Goal: Task Accomplishment & Management: Use online tool/utility

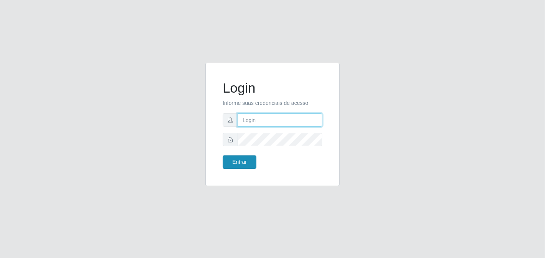
type input "elvis@casatudo"
click at [254, 156] on button "Entrar" at bounding box center [240, 162] width 34 height 13
click at [242, 159] on button "Entrar" at bounding box center [240, 162] width 34 height 13
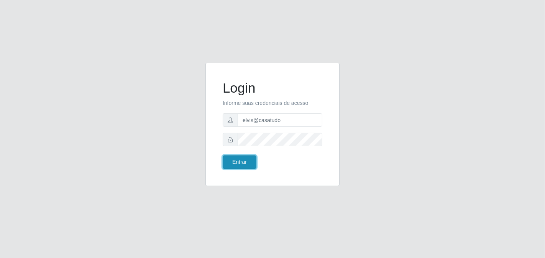
click at [236, 162] on button "Entrar" at bounding box center [240, 162] width 34 height 13
click at [223, 156] on button "Entrar" at bounding box center [240, 162] width 34 height 13
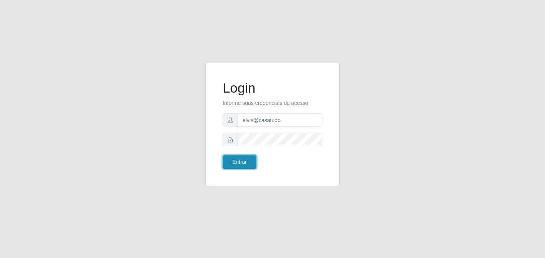
click at [223, 156] on button "Entrar" at bounding box center [240, 162] width 34 height 13
click at [235, 157] on button "Entrar" at bounding box center [240, 162] width 34 height 13
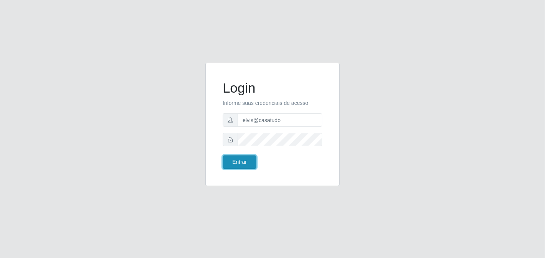
click at [223, 156] on button "Entrar" at bounding box center [240, 162] width 34 height 13
click at [234, 165] on button "Entrar" at bounding box center [240, 162] width 34 height 13
type input "elvis@casatudo"
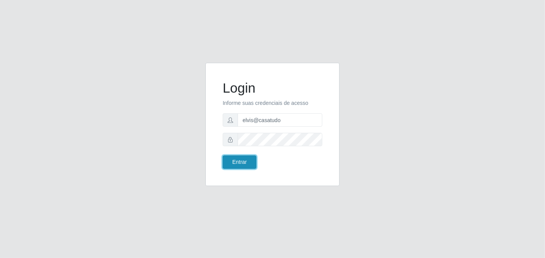
click at [228, 163] on button "Entrar" at bounding box center [240, 162] width 34 height 13
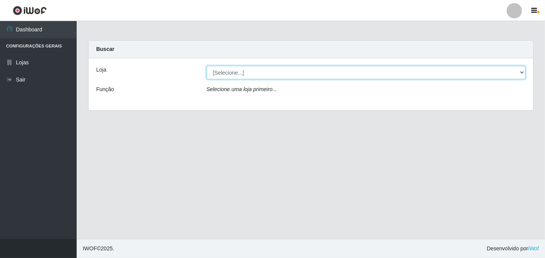
click at [503, 71] on select "[Selecione...] Casatudo BR" at bounding box center [366, 72] width 319 height 13
select select "197"
click at [207, 66] on select "[Selecione...] Casatudo BR" at bounding box center [366, 72] width 319 height 13
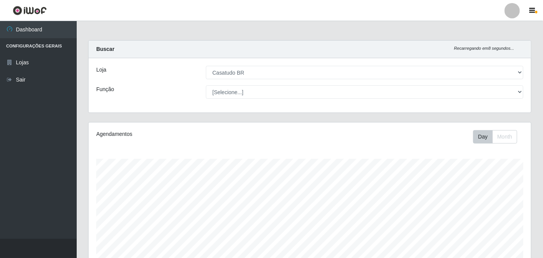
scroll to position [159, 442]
click at [292, 101] on div "Loja [Selecione...] Casatudo BR Função [Selecione...] Auxiliar de Estoque Auxil…" at bounding box center [310, 85] width 442 height 54
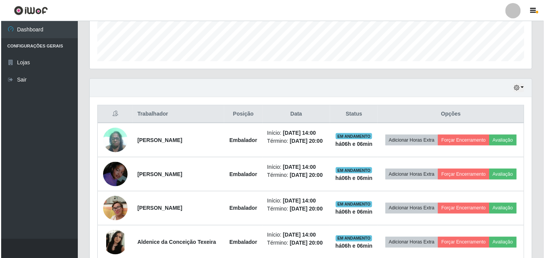
scroll to position [319, 0]
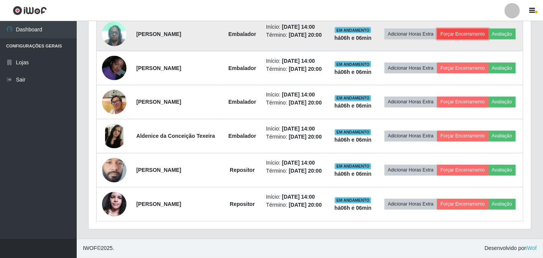
click at [483, 33] on button "Forçar Encerramento" at bounding box center [462, 34] width 51 height 11
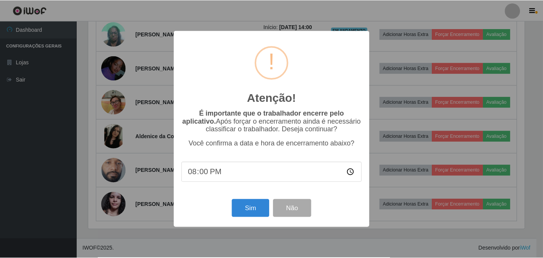
scroll to position [159, 438]
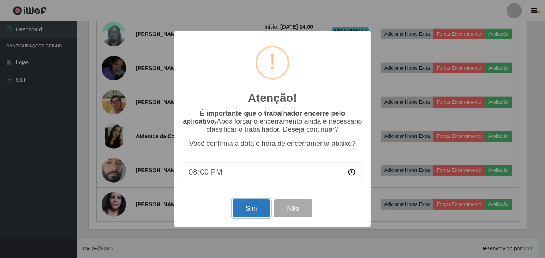
click at [247, 214] on button "Sim" at bounding box center [251, 209] width 37 height 18
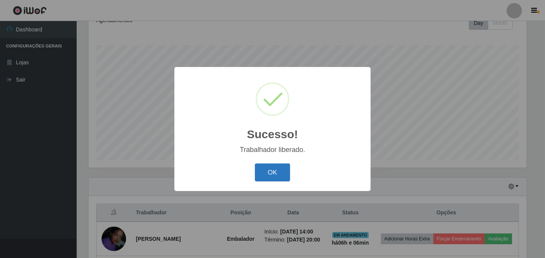
click at [282, 169] on button "OK" at bounding box center [273, 173] width 36 height 18
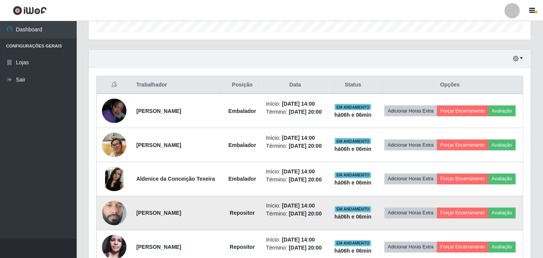
scroll to position [284, 0]
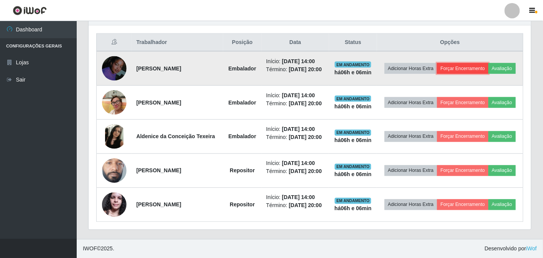
click at [462, 72] on button "Forçar Encerramento" at bounding box center [462, 68] width 51 height 11
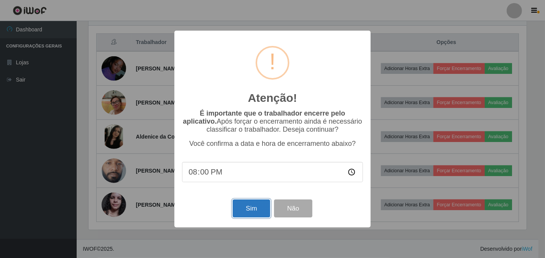
click at [258, 208] on button "Sim" at bounding box center [251, 209] width 37 height 18
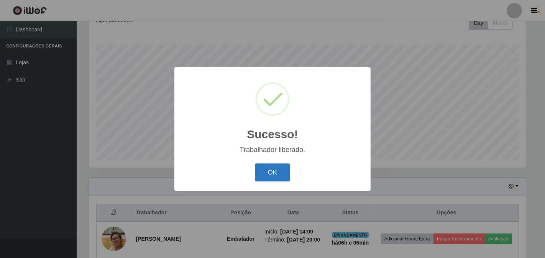
click at [277, 170] on button "OK" at bounding box center [273, 173] width 36 height 18
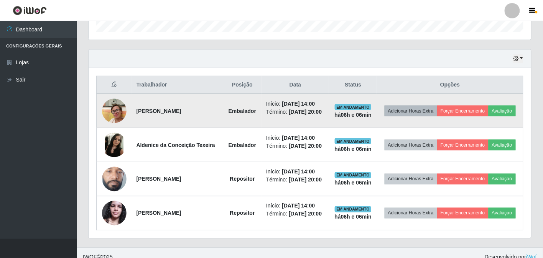
scroll to position [251, 0]
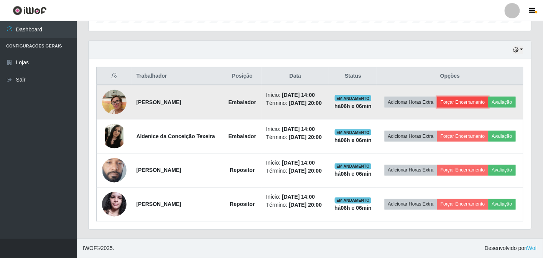
click at [468, 102] on button "Forçar Encerramento" at bounding box center [462, 102] width 51 height 11
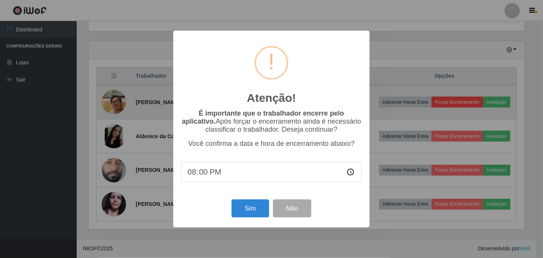
scroll to position [159, 438]
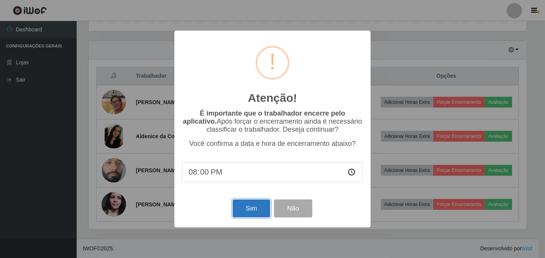
click at [241, 206] on button "Sim" at bounding box center [251, 209] width 37 height 18
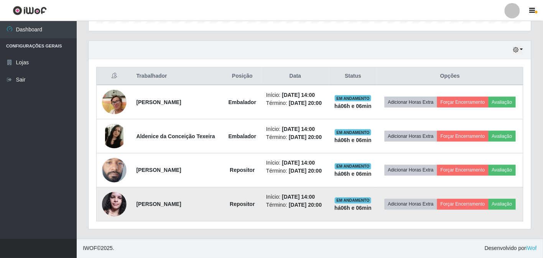
scroll to position [0, 0]
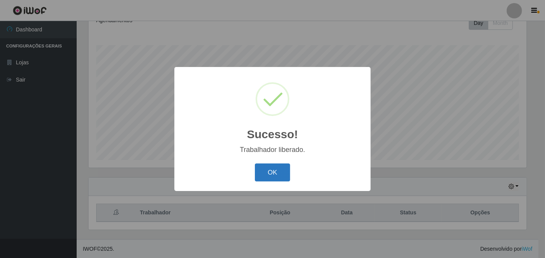
click at [280, 173] on button "OK" at bounding box center [273, 173] width 36 height 18
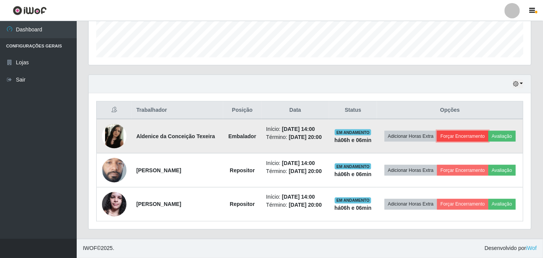
click at [461, 138] on button "Forçar Encerramento" at bounding box center [462, 136] width 51 height 11
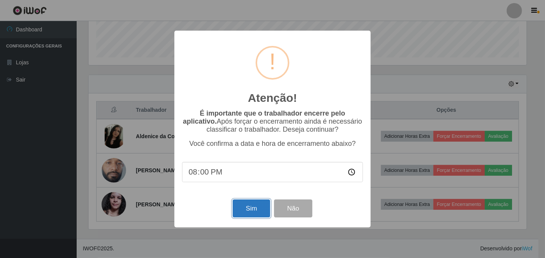
click at [252, 211] on button "Sim" at bounding box center [251, 209] width 37 height 18
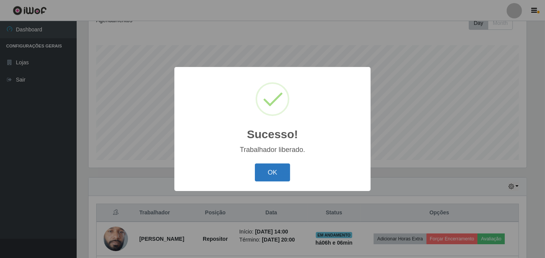
click at [280, 176] on button "OK" at bounding box center [273, 173] width 36 height 18
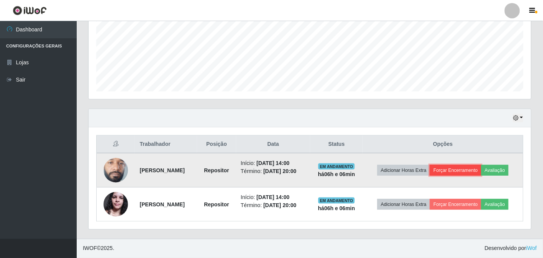
click at [443, 168] on button "Forçar Encerramento" at bounding box center [455, 170] width 51 height 11
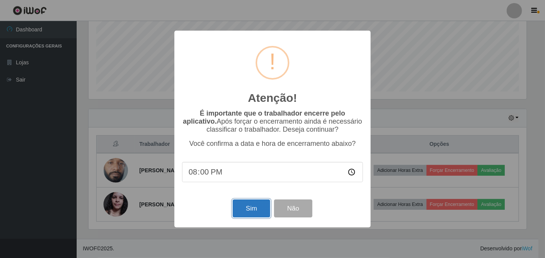
click at [254, 206] on button "Sim" at bounding box center [251, 209] width 37 height 18
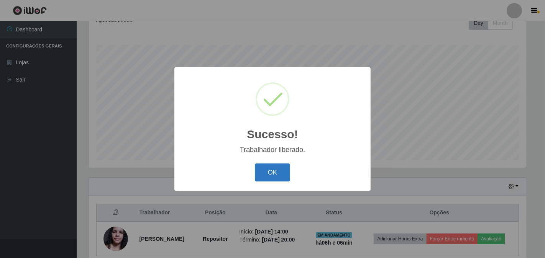
click at [280, 171] on button "OK" at bounding box center [273, 173] width 36 height 18
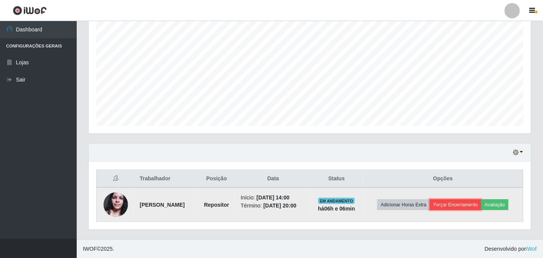
click at [451, 203] on button "Forçar Encerramento" at bounding box center [455, 205] width 51 height 11
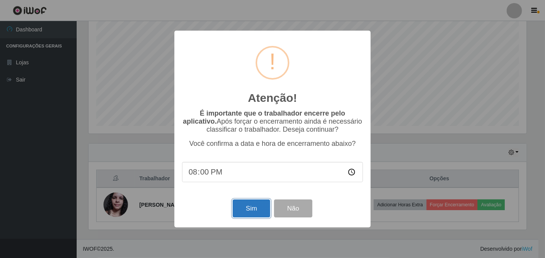
click at [262, 212] on button "Sim" at bounding box center [251, 209] width 37 height 18
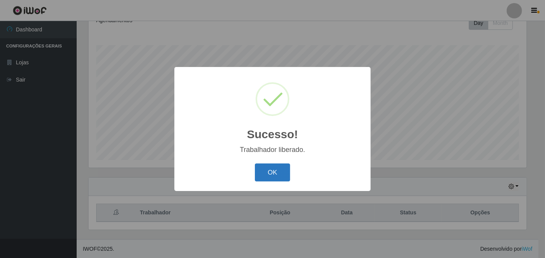
click at [284, 172] on button "OK" at bounding box center [273, 173] width 36 height 18
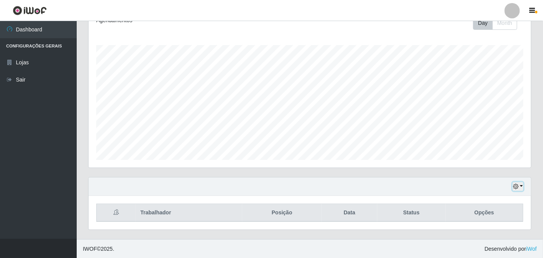
click at [518, 184] on icon "button" at bounding box center [515, 186] width 5 height 5
